Goal: Task Accomplishment & Management: Use online tool/utility

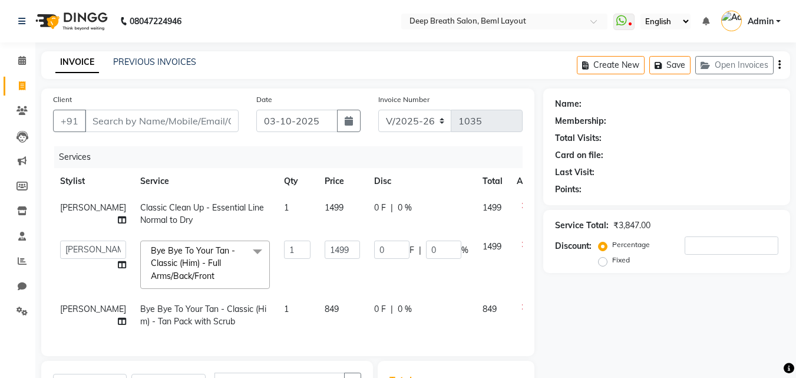
select select "4101"
select select "58551"
select select "service"
select select "60503"
click at [21, 87] on icon at bounding box center [22, 85] width 6 height 9
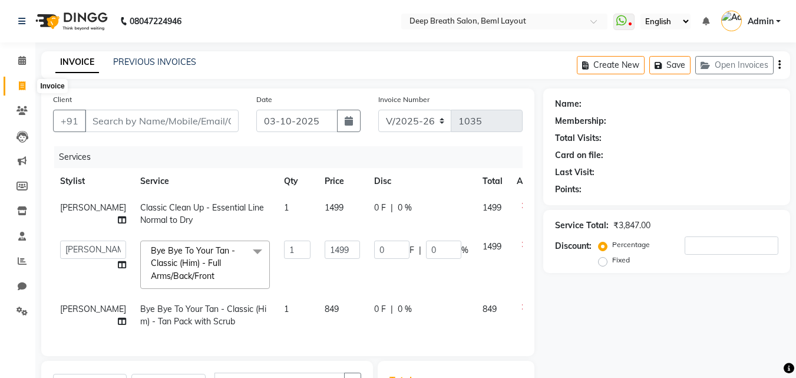
select select "service"
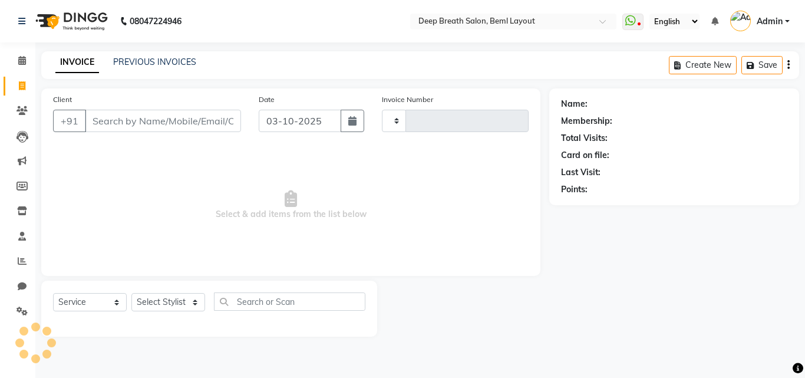
type input "1035"
select select "4101"
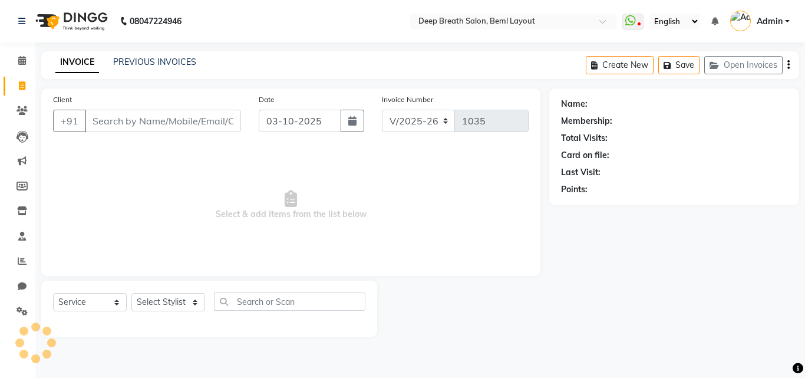
click at [143, 117] on input "Client" at bounding box center [163, 121] width 156 height 22
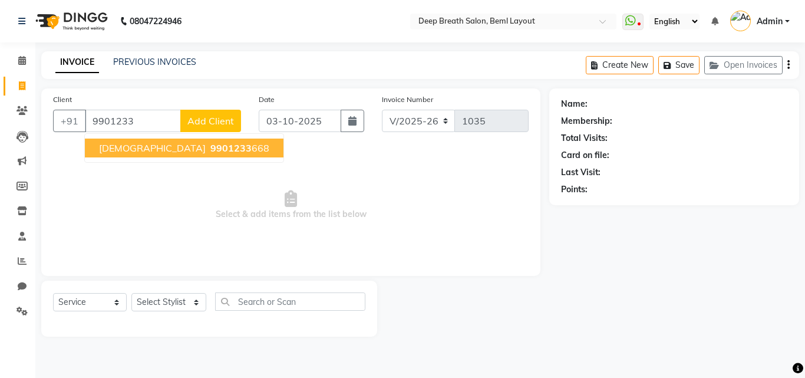
click at [210, 148] on span "9901233" at bounding box center [230, 148] width 41 height 12
type input "9901233668"
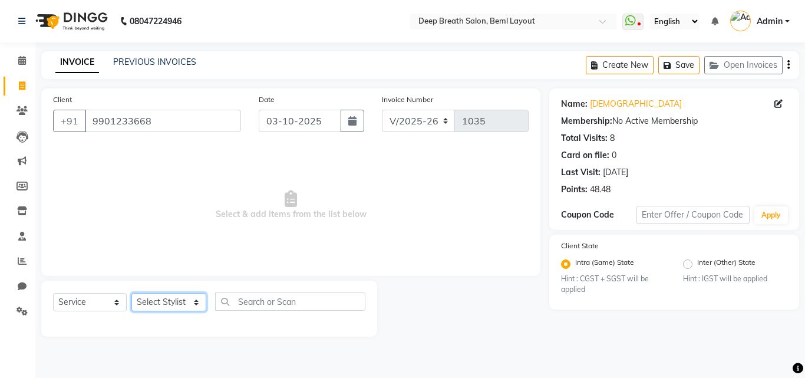
click at [168, 299] on select "Select Stylist [PERSON_NAME] [PERSON_NAME] [PERSON_NAME] Pallavi Mam [PERSON_NA…" at bounding box center [168, 302] width 75 height 18
select select "58551"
click at [131, 293] on select "Select Stylist [PERSON_NAME] [PERSON_NAME] [PERSON_NAME] Pallavi Mam [PERSON_NA…" at bounding box center [168, 302] width 75 height 18
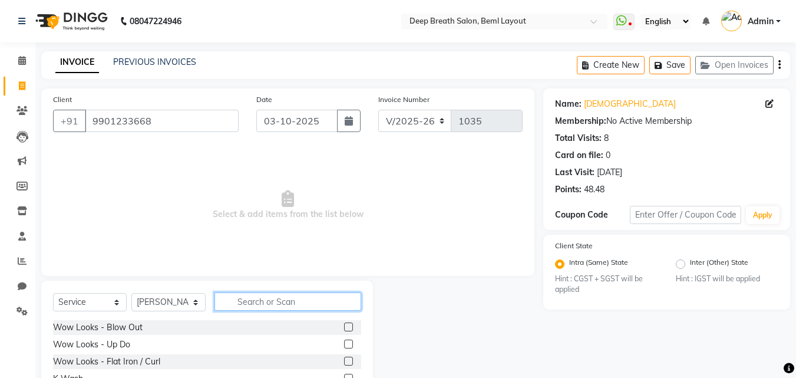
click at [250, 303] on input "text" at bounding box center [287, 301] width 147 height 18
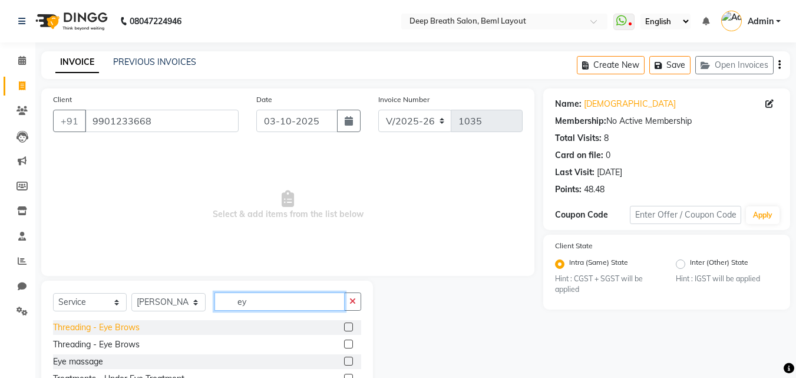
type input "ey"
click at [91, 329] on div "Threading - Eye Brows" at bounding box center [96, 327] width 87 height 12
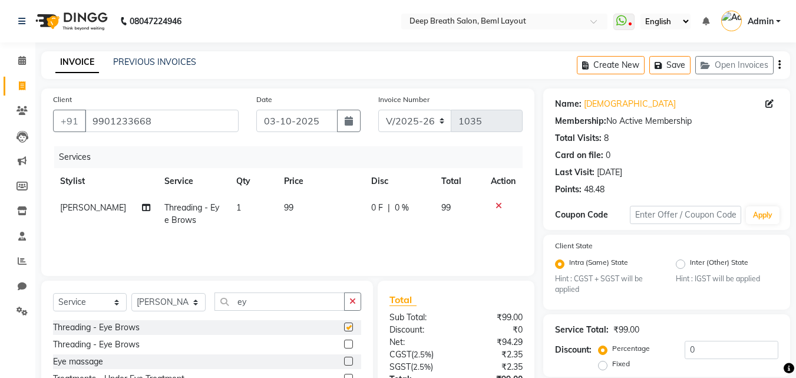
checkbox input "false"
click at [162, 306] on select "Select Stylist [PERSON_NAME] [PERSON_NAME] [PERSON_NAME] Pallavi Mam [PERSON_NA…" at bounding box center [168, 302] width 74 height 18
select select "29905"
click at [131, 293] on select "Select Stylist [PERSON_NAME] [PERSON_NAME] [PERSON_NAME] Pallavi Mam [PERSON_NA…" at bounding box center [168, 302] width 74 height 18
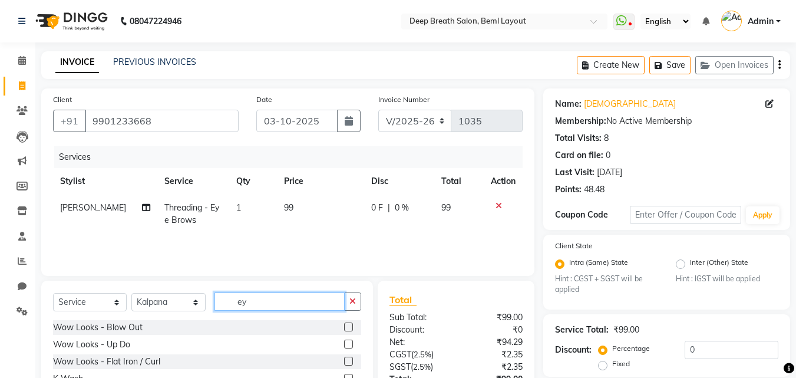
click at [266, 309] on input "ey" at bounding box center [279, 301] width 130 height 18
type input "ey"
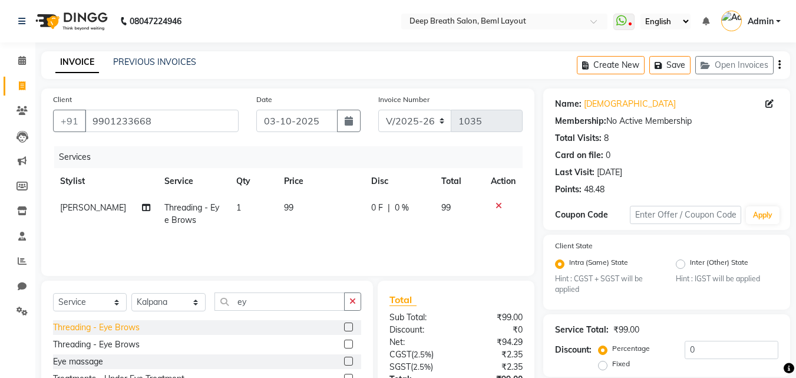
click at [97, 329] on div "Threading - Eye Brows" at bounding box center [96, 327] width 87 height 12
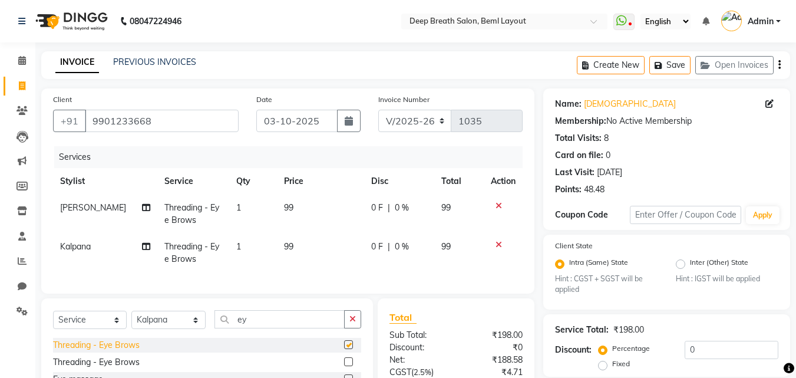
checkbox input "false"
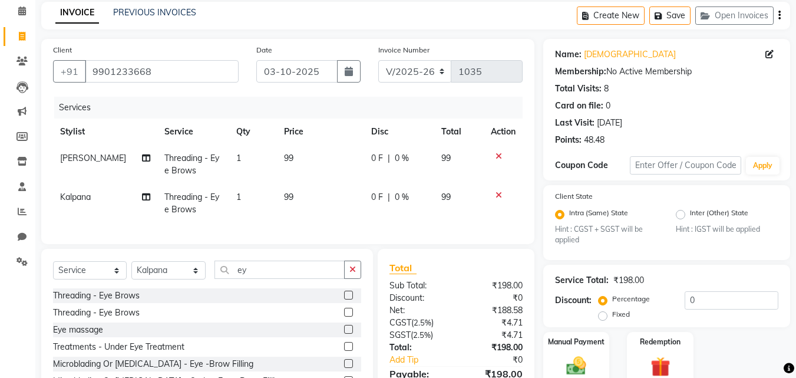
scroll to position [121, 0]
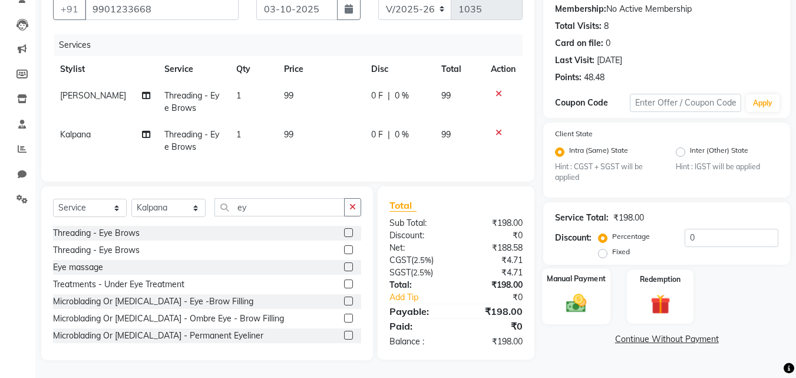
click at [574, 280] on div "Manual Payment" at bounding box center [576, 296] width 69 height 56
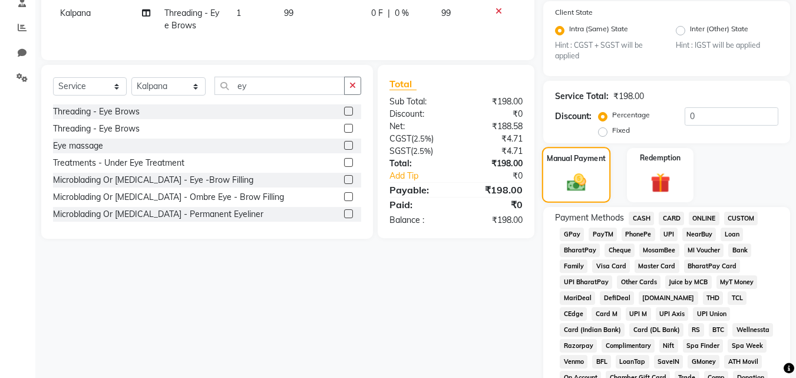
scroll to position [356, 0]
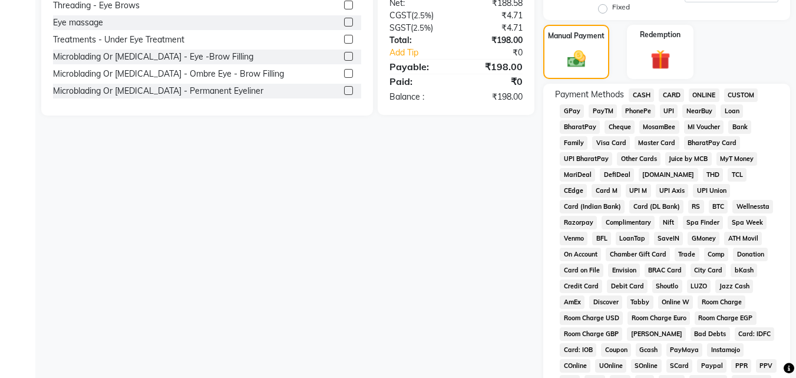
click at [636, 94] on span "CASH" at bounding box center [641, 95] width 25 height 14
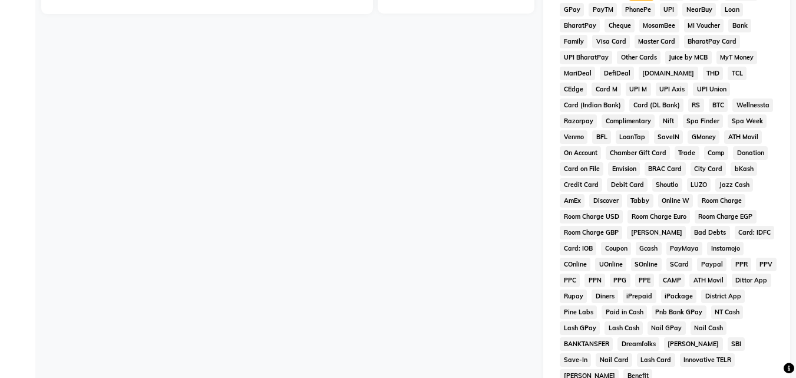
scroll to position [603, 0]
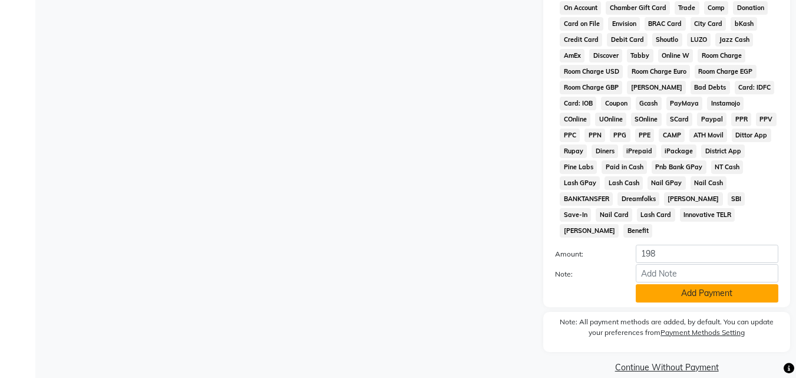
click at [665, 284] on button "Add Payment" at bounding box center [707, 293] width 143 height 18
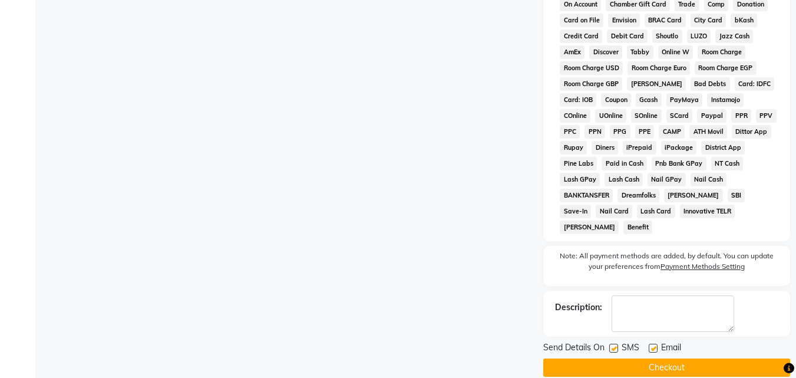
scroll to position [607, 0]
click at [653, 358] on button "Checkout" at bounding box center [666, 367] width 247 height 18
